Goal: Information Seeking & Learning: Learn about a topic

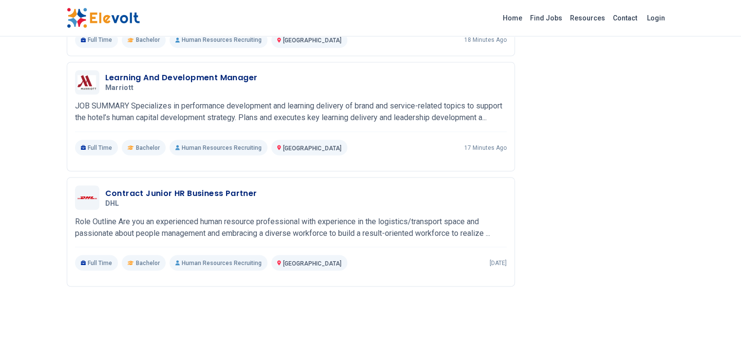
scroll to position [1708, 0]
drag, startPoint x: 610, startPoint y: 13, endPoint x: 595, endPoint y: 17, distance: 15.6
click at [566, 13] on link "Find Jobs" at bounding box center [546, 18] width 40 height 16
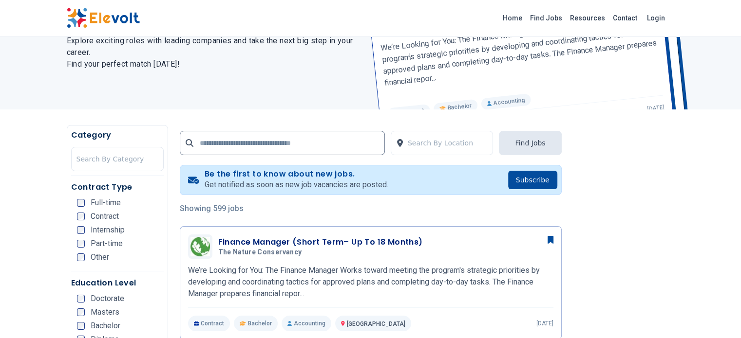
scroll to position [97, 0]
click at [208, 142] on input "text" at bounding box center [282, 143] width 205 height 24
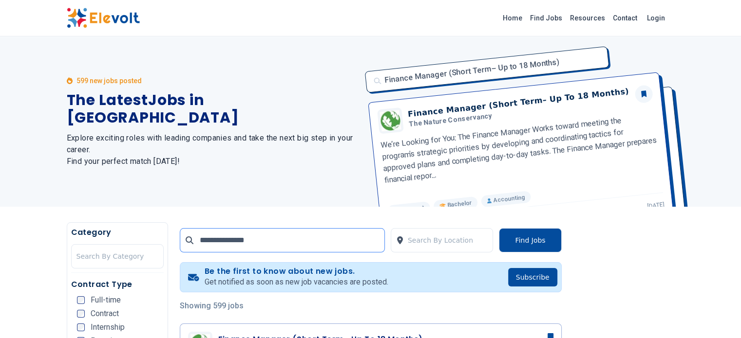
type input "**********"
click button "submit" at bounding box center [0, 0] width 0 height 0
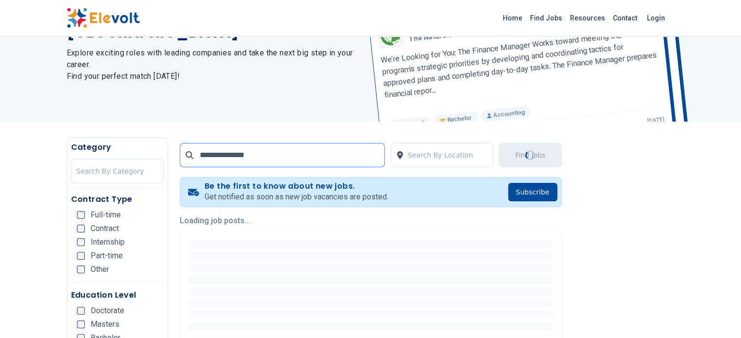
scroll to position [97, 0]
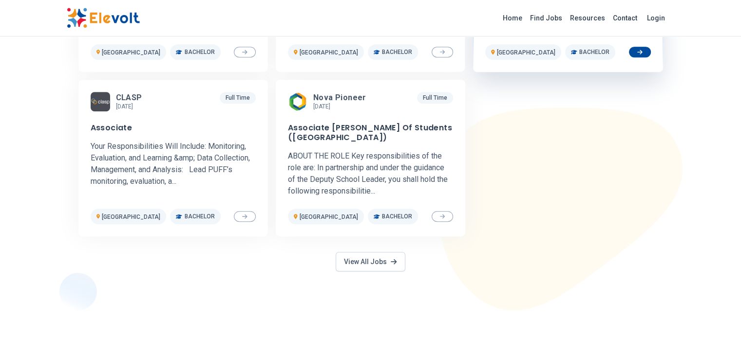
scroll to position [438, 0]
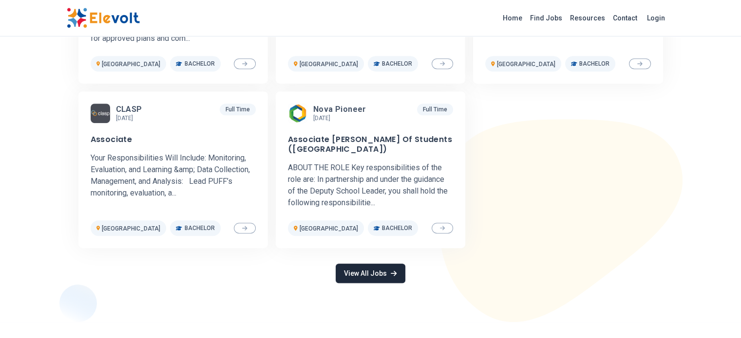
click at [376, 277] on link "View All Jobs" at bounding box center [370, 273] width 69 height 19
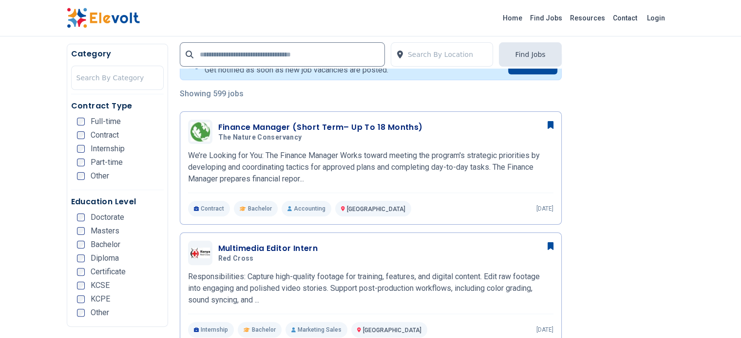
scroll to position [243, 0]
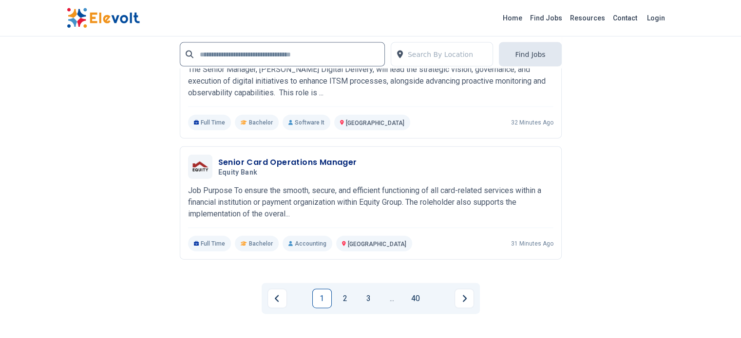
scroll to position [2240, 0]
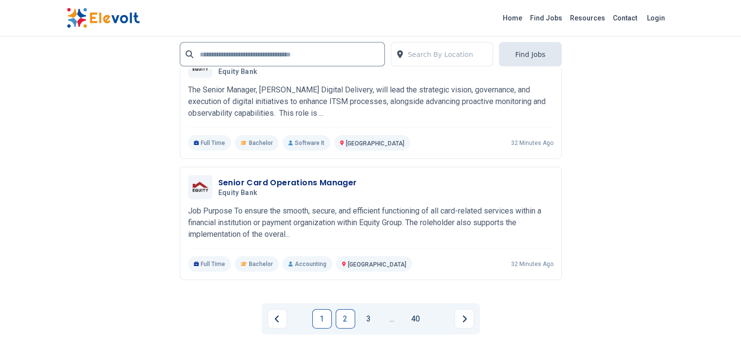
click at [349, 310] on link "2" at bounding box center [345, 319] width 19 height 19
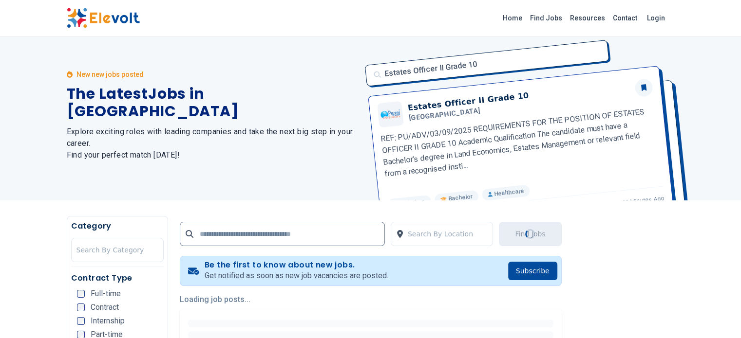
scroll to position [195, 0]
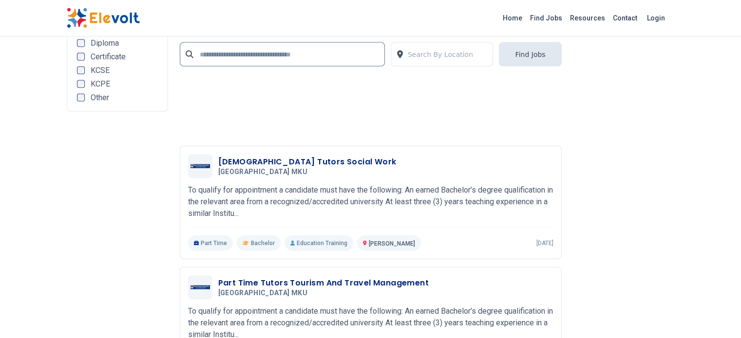
scroll to position [2289, 0]
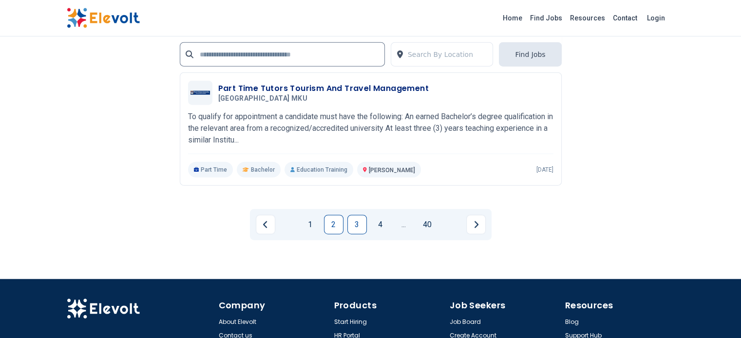
click at [363, 215] on link "3" at bounding box center [356, 224] width 19 height 19
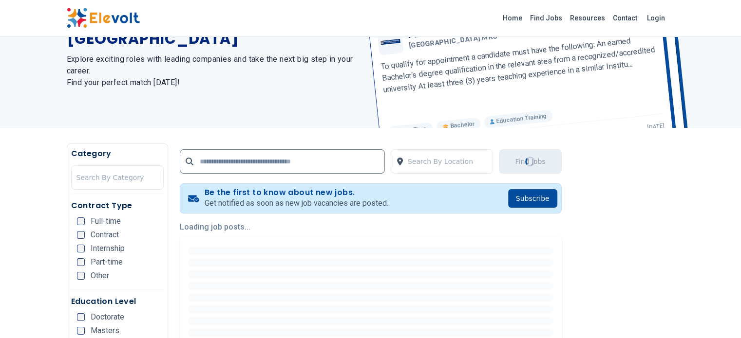
scroll to position [243, 0]
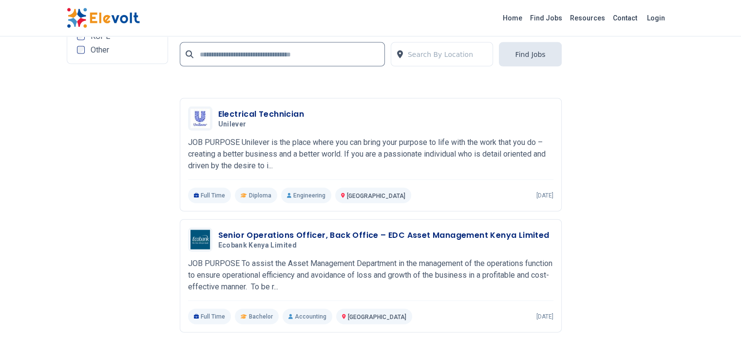
scroll to position [2191, 0]
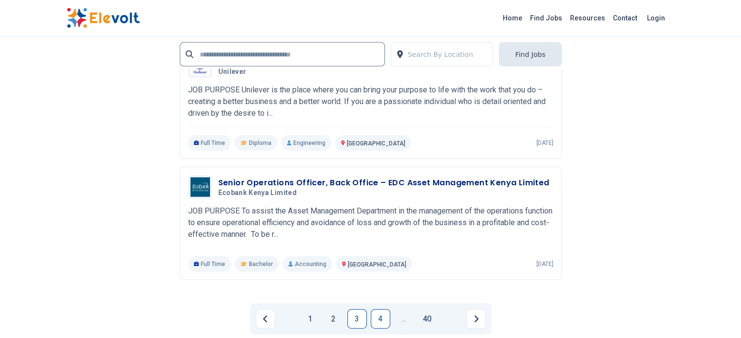
click at [378, 310] on link "4" at bounding box center [380, 319] width 19 height 19
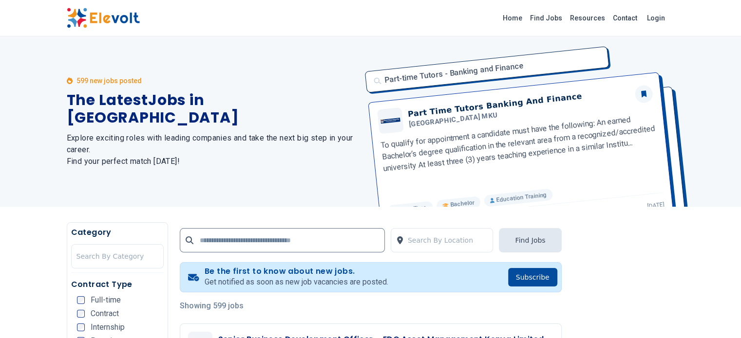
scroll to position [56, 0]
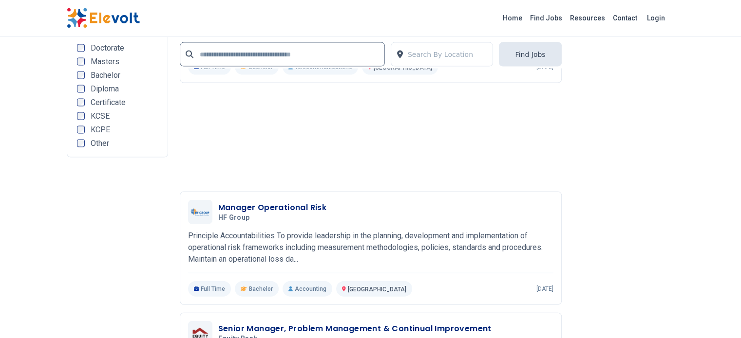
scroll to position [2191, 0]
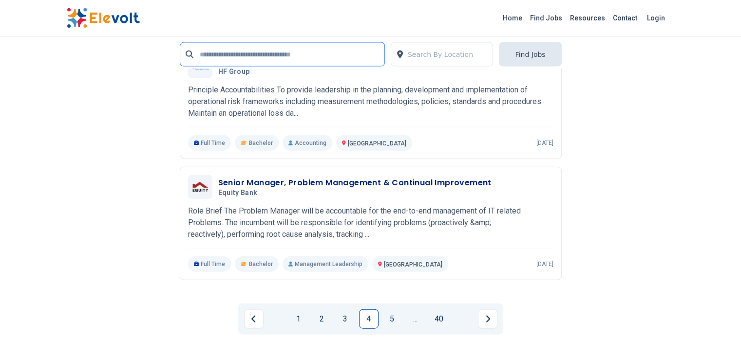
click at [206, 60] on input "text" at bounding box center [282, 54] width 205 height 24
type input "**********"
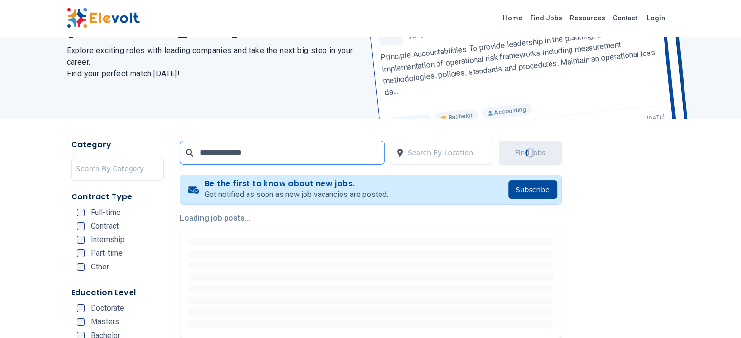
scroll to position [146, 0]
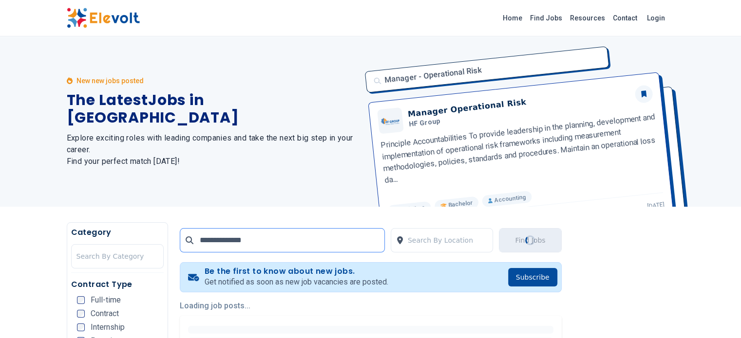
scroll to position [195, 0]
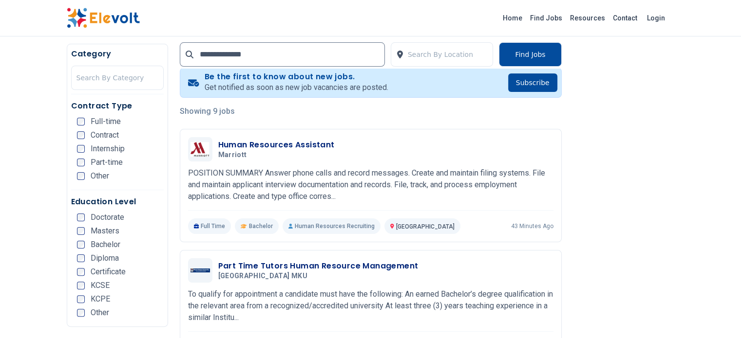
drag, startPoint x: 714, startPoint y: 1, endPoint x: 423, endPoint y: 4, distance: 291.2
click at [423, 4] on div "Home Find Jobs Resources Contact Login" at bounding box center [370, 18] width 741 height 37
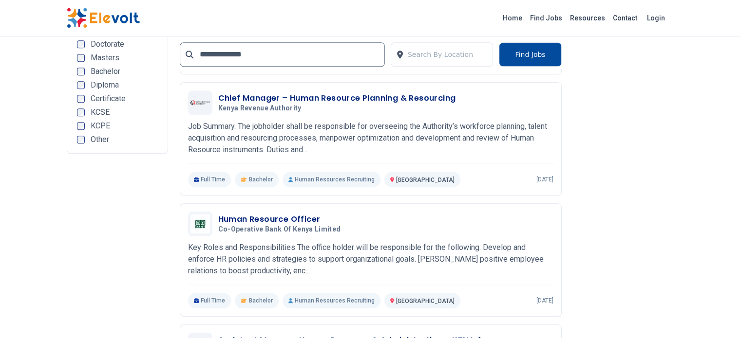
scroll to position [1023, 0]
